Goal: Information Seeking & Learning: Learn about a topic

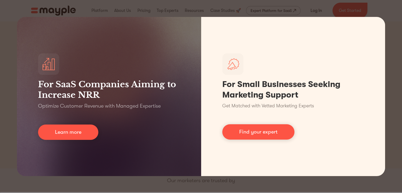
click at [392, 85] on div "For SaaS Companies Aiming to Increase NRR Optimize Customer Revenue with Manage…" at bounding box center [201, 96] width 402 height 193
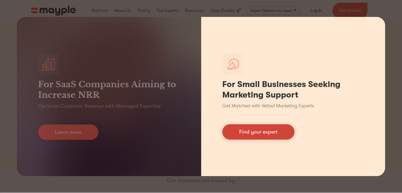
click at [251, 136] on link "Find your expert" at bounding box center [258, 131] width 72 height 15
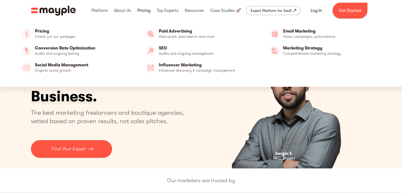
click at [146, 11] on link at bounding box center [144, 10] width 16 height 17
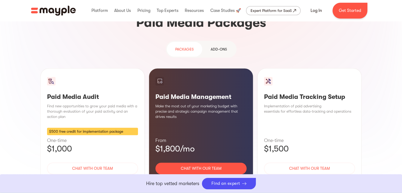
scroll to position [476, 0]
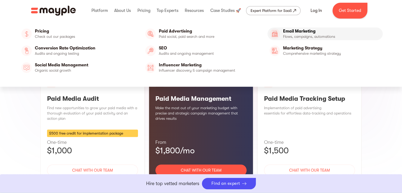
click at [292, 36] on link "Email Marketing" at bounding box center [325, 33] width 116 height 13
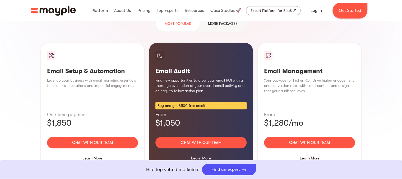
scroll to position [529, 0]
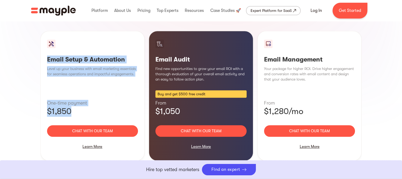
drag, startPoint x: 74, startPoint y: 100, endPoint x: 47, endPoint y: 41, distance: 65.2
click at [47, 41] on div "Email Setup & Automation Level up your business with email marketing essentials…" at bounding box center [92, 96] width 104 height 130
click at [62, 66] on p "Level up your business with email marketing essentials for seamless operations …" at bounding box center [92, 71] width 91 height 11
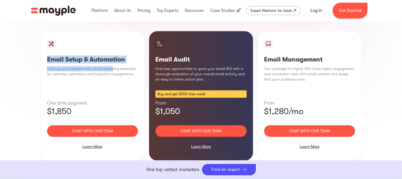
drag, startPoint x: 47, startPoint y: 47, endPoint x: 111, endPoint y: 57, distance: 65.0
click at [111, 57] on div "Email Setup & Automation Level up your business with email marketing essentials…" at bounding box center [92, 96] width 104 height 130
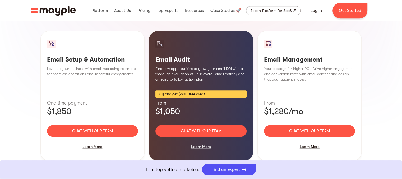
click at [87, 106] on p "$1,850" at bounding box center [92, 111] width 91 height 11
drag, startPoint x: 77, startPoint y: 50, endPoint x: 105, endPoint y: 50, distance: 27.5
click at [105, 56] on h3 "Email Setup & Automation" at bounding box center [92, 60] width 91 height 8
drag, startPoint x: 86, startPoint y: 100, endPoint x: 34, endPoint y: 93, distance: 52.6
click at [34, 93] on div "Email marketing: Unparalleled Return on Investment The average email marketing …" at bounding box center [201, 50] width 338 height 474
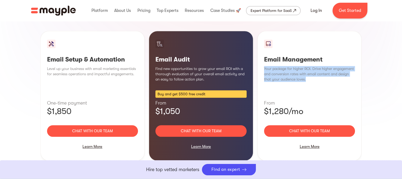
drag, startPoint x: 265, startPoint y: 55, endPoint x: 363, endPoint y: 65, distance: 98.8
click at [363, 65] on div "Email marketing: Unparalleled Return on Investment The average email marketing …" at bounding box center [201, 50] width 338 height 474
click at [340, 66] on p "Your package for higher ROI. Drive higher engagement and conversion rates with …" at bounding box center [309, 74] width 91 height 16
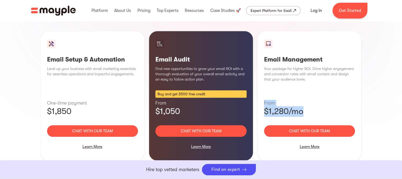
drag, startPoint x: 308, startPoint y: 99, endPoint x: 263, endPoint y: 88, distance: 46.7
click at [263, 88] on div "Email Management Your package for higher ROI. Drive higher engagement and conve…" at bounding box center [309, 96] width 104 height 130
click at [289, 106] on p "$1,280/mo" at bounding box center [309, 111] width 91 height 11
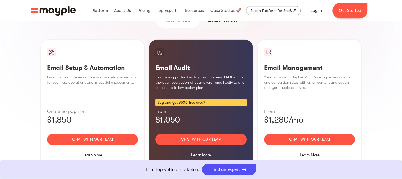
scroll to position [523, 0]
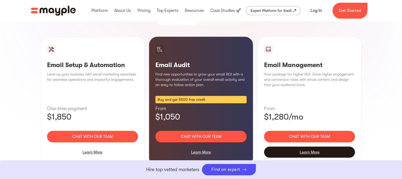
click at [309, 147] on div "Learn More" at bounding box center [309, 152] width 91 height 11
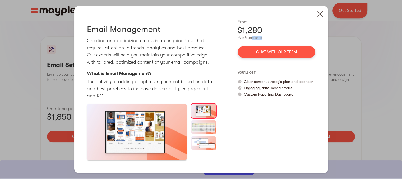
drag, startPoint x: 251, startPoint y: 37, endPoint x: 263, endPoint y: 37, distance: 12.7
click at [263, 37] on div "*Min 4 emails/mo" at bounding box center [277, 38] width 78 height 4
click at [244, 81] on p "Clear content strategic plan and calendar" at bounding box center [278, 81] width 69 height 5
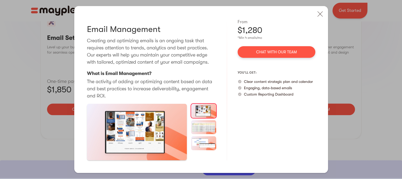
scroll to position [576, 0]
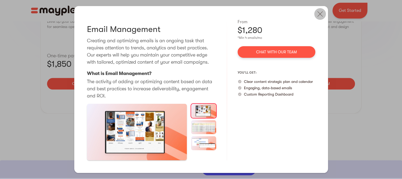
click at [323, 15] on img at bounding box center [320, 14] width 12 height 12
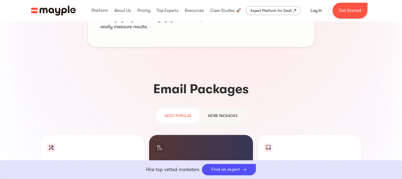
scroll to position [364, 0]
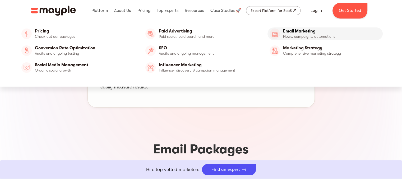
click at [349, 34] on link "Email Marketing" at bounding box center [325, 33] width 116 height 13
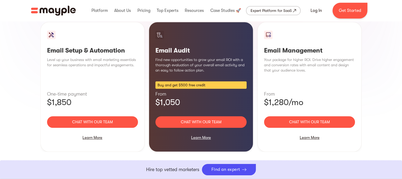
scroll to position [529, 0]
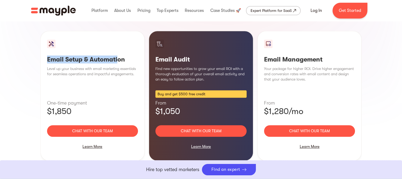
drag, startPoint x: 46, startPoint y: 44, endPoint x: 118, endPoint y: 48, distance: 72.3
click at [118, 48] on div "Email Setup & Automation Level up your business with email marketing essentials…" at bounding box center [92, 96] width 104 height 130
click at [123, 56] on h3 "Email Setup & Automation" at bounding box center [92, 60] width 91 height 8
drag, startPoint x: 127, startPoint y: 47, endPoint x: 91, endPoint y: 48, distance: 36.5
click at [91, 56] on h3 "Email Setup & Automation" at bounding box center [92, 60] width 91 height 8
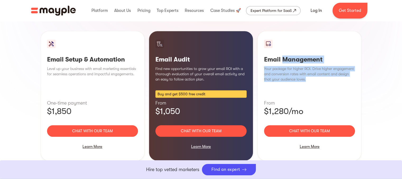
drag, startPoint x: 290, startPoint y: 50, endPoint x: 349, endPoint y: 76, distance: 64.1
click at [349, 76] on div "Email Management Your package for higher ROI. Drive higher engagement and conve…" at bounding box center [309, 96] width 104 height 130
click at [344, 76] on div "Email Management Your package for higher ROI. Drive higher engagement and conve…" at bounding box center [309, 96] width 104 height 130
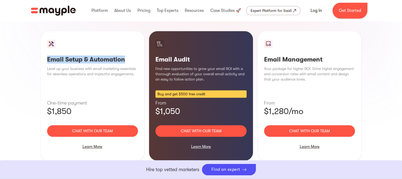
drag, startPoint x: 57, startPoint y: 47, endPoint x: 34, endPoint y: 49, distance: 23.1
click at [34, 49] on div "Email marketing: Unparalleled Return on Investment The average email marketing …" at bounding box center [201, 50] width 338 height 474
click at [111, 56] on h3 "Email Setup & Automation" at bounding box center [92, 60] width 91 height 8
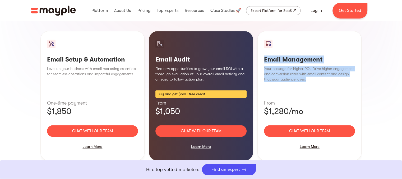
drag, startPoint x: 265, startPoint y: 45, endPoint x: 307, endPoint y: 68, distance: 47.7
click at [307, 68] on div "Email Management Your package for higher ROI. Drive higher engagement and conve…" at bounding box center [309, 96] width 104 height 130
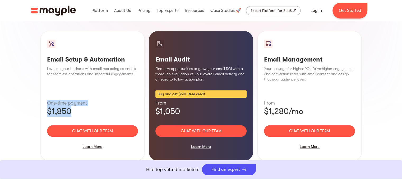
drag, startPoint x: 74, startPoint y: 98, endPoint x: 46, endPoint y: 90, distance: 29.4
click at [46, 90] on div "Email Setup & Automation Level up your business with email marketing essentials…" at bounding box center [92, 96] width 104 height 130
click at [48, 100] on p "One-time payment" at bounding box center [92, 103] width 91 height 6
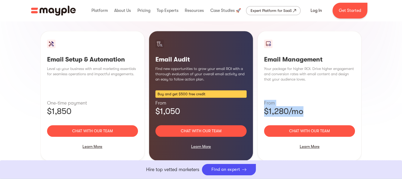
drag, startPoint x: 264, startPoint y: 89, endPoint x: 320, endPoint y: 104, distance: 58.3
click at [320, 104] on div "Email Management Your package for higher ROI. Drive higher engagement and conve…" at bounding box center [309, 96] width 104 height 130
click at [321, 106] on p "$1,280/mo" at bounding box center [309, 111] width 91 height 11
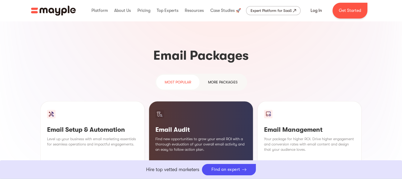
scroll to position [449, 0]
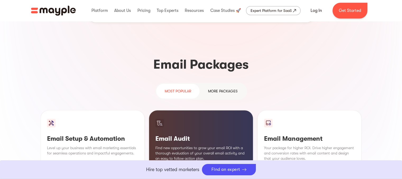
click at [230, 88] on div "more packages" at bounding box center [223, 91] width 30 height 6
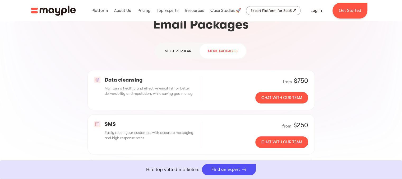
scroll to position [502, 0]
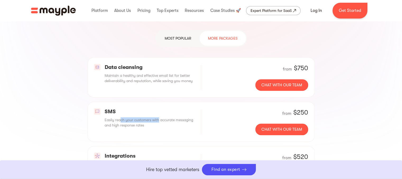
drag, startPoint x: 121, startPoint y: 107, endPoint x: 158, endPoint y: 107, distance: 37.0
click at [158, 117] on p "Easily reach your customers with accurate messaging and high response rates" at bounding box center [150, 122] width 90 height 11
drag, startPoint x: 125, startPoint y: 113, endPoint x: 150, endPoint y: 112, distance: 24.6
click at [150, 117] on p "Easily reach your customers with accurate messaging and high response rates" at bounding box center [150, 122] width 90 height 11
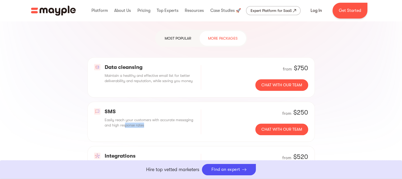
click at [150, 117] on p "Easily reach your customers with accurate messaging and high response rates" at bounding box center [150, 122] width 90 height 11
drag, startPoint x: 133, startPoint y: 68, endPoint x: 124, endPoint y: 67, distance: 8.7
click at [126, 73] on p "Maintain a healthy and effective email list for better deliverability and reput…" at bounding box center [150, 78] width 90 height 11
drag, startPoint x: 122, startPoint y: 67, endPoint x: 190, endPoint y: 68, distance: 68.2
click at [190, 73] on p "Maintain a healthy and effective email list for better deliverability and reput…" at bounding box center [150, 78] width 90 height 11
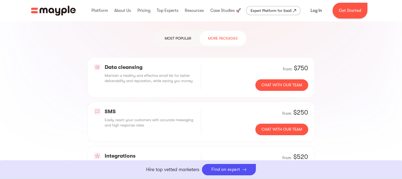
click at [193, 73] on p "Maintain a healthy and effective email list for better deliverability and reput…" at bounding box center [150, 78] width 90 height 11
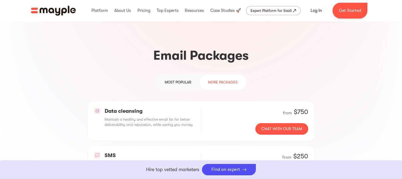
scroll to position [449, 0]
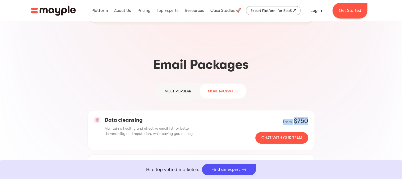
drag, startPoint x: 283, startPoint y: 107, endPoint x: 313, endPoint y: 108, distance: 30.1
click at [313, 110] on div "Data cleansing Maintain a healthy and effective email list for better deliverab…" at bounding box center [200, 130] width 227 height 40
click at [140, 126] on p "Maintain a healthy and effective email list for better deliverability and reput…" at bounding box center [150, 131] width 90 height 11
drag, startPoint x: 174, startPoint y: 122, endPoint x: 189, endPoint y: 121, distance: 15.3
click at [189, 126] on p "Maintain a healthy and effective email list for better deliverability and reput…" at bounding box center [150, 131] width 90 height 11
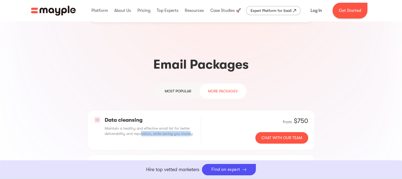
click at [189, 126] on p "Maintain a healthy and effective email list for better deliverability and reput…" at bounding box center [150, 131] width 90 height 11
drag, startPoint x: 286, startPoint y: 109, endPoint x: 308, endPoint y: 108, distance: 22.0
click at [308, 117] on div "from $750" at bounding box center [295, 121] width 25 height 8
click at [308, 117] on div "$750" at bounding box center [301, 121] width 14 height 8
drag, startPoint x: 290, startPoint y: 108, endPoint x: 306, endPoint y: 111, distance: 16.0
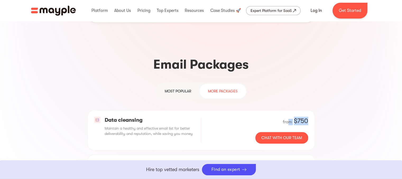
click at [306, 117] on div "from $750" at bounding box center [295, 121] width 25 height 8
click at [112, 126] on p "Maintain a healthy and effective email list for better deliverability and reput…" at bounding box center [150, 131] width 90 height 11
click at [164, 117] on p "Data cleansing" at bounding box center [150, 120] width 90 height 7
click at [150, 126] on p "Maintain a healthy and effective email list for better deliverability and reput…" at bounding box center [150, 131] width 90 height 11
drag, startPoint x: 153, startPoint y: 122, endPoint x: 184, endPoint y: 122, distance: 30.4
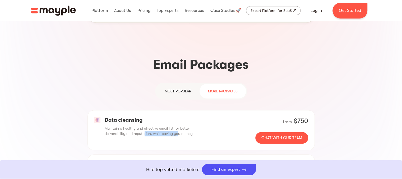
click at [184, 126] on p "Maintain a healthy and effective email list for better deliverability and reput…" at bounding box center [150, 131] width 90 height 11
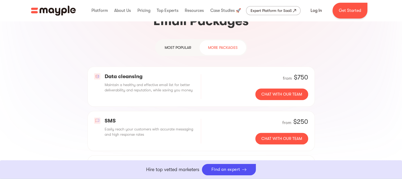
scroll to position [502, 0]
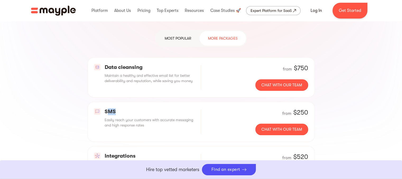
drag, startPoint x: 115, startPoint y: 99, endPoint x: 107, endPoint y: 99, distance: 8.5
click at [107, 108] on p "SMS" at bounding box center [150, 111] width 90 height 7
click at [138, 108] on p "SMS" at bounding box center [150, 111] width 90 height 7
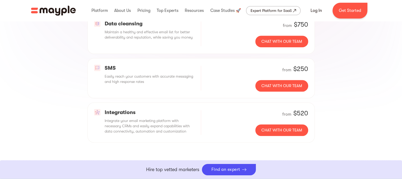
scroll to position [555, 0]
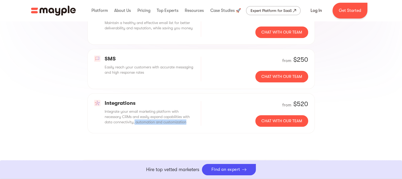
drag, startPoint x: 135, startPoint y: 109, endPoint x: 188, endPoint y: 107, distance: 53.2
click at [188, 109] on p "Integrate your email marketing platform with necessary CRMs and easily expand c…" at bounding box center [150, 117] width 90 height 16
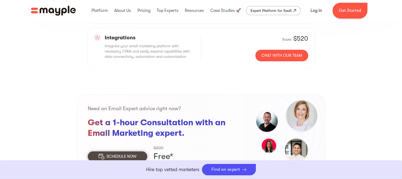
scroll to position [661, 0]
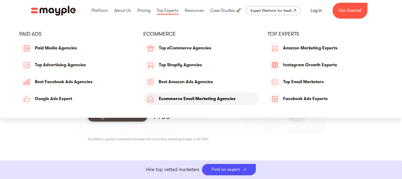
click at [187, 100] on link "Ecommerce Email Marketing Agencies" at bounding box center [201, 99] width 116 height 13
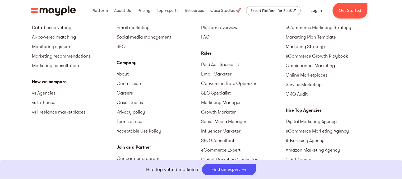
scroll to position [687, 0]
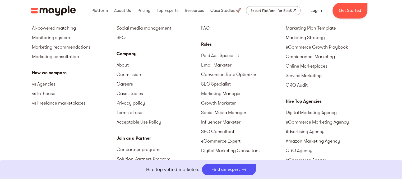
click at [221, 65] on link "Email Marketer" at bounding box center [243, 65] width 85 height 10
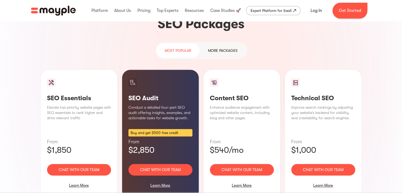
scroll to position [344, 0]
